Goal: Check status

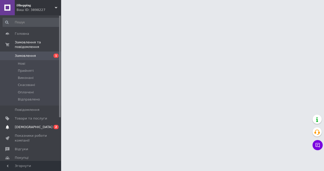
click at [18, 125] on span "[DEMOGRAPHIC_DATA]" at bounding box center [34, 127] width 38 height 5
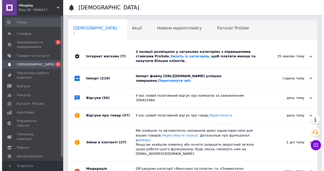
scroll to position [0, 3]
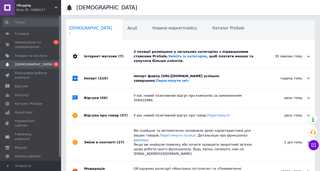
click at [266, 81] on div "годину тому" at bounding box center [284, 78] width 51 height 5
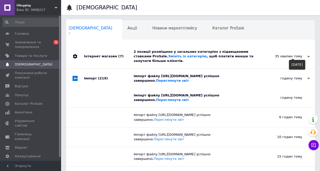
click at [259, 57] on div "35 хвилин тому" at bounding box center [284, 56] width 51 height 5
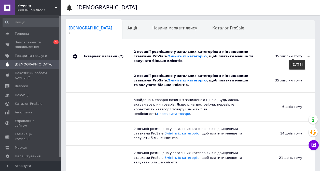
click at [259, 57] on div "35 хвилин тому" at bounding box center [284, 56] width 51 height 5
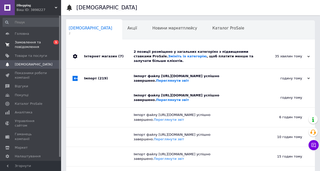
click at [39, 49] on span "Замовлення та повідомлення" at bounding box center [31, 44] width 32 height 9
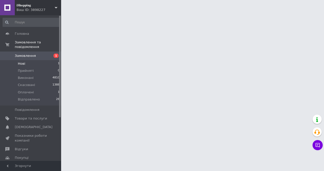
click at [22, 62] on span "Нові" at bounding box center [21, 64] width 7 height 5
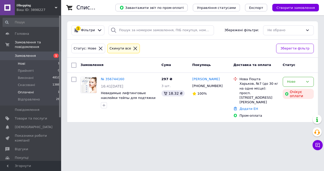
click at [25, 90] on span "Оплачені" at bounding box center [26, 92] width 16 height 5
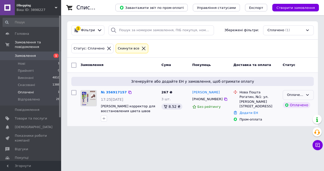
click at [294, 95] on div "Оплачено" at bounding box center [295, 95] width 16 height 5
click at [292, 107] on li "Прийнято" at bounding box center [298, 105] width 31 height 9
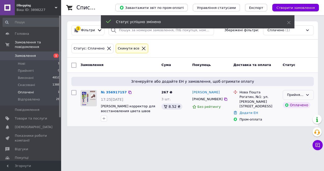
click at [294, 94] on div "Прийнято" at bounding box center [295, 95] width 16 height 5
click at [292, 124] on li "Оплачено" at bounding box center [298, 124] width 31 height 9
click at [21, 62] on span "Нові" at bounding box center [21, 64] width 7 height 5
